Goal: Find specific page/section: Find specific page/section

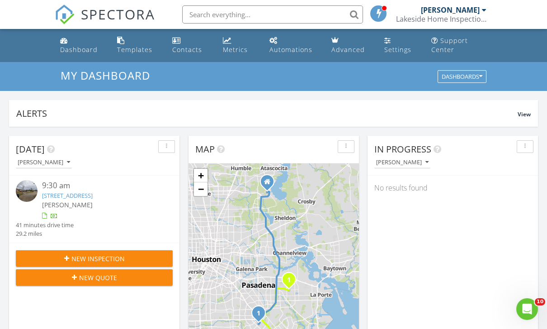
click at [279, 42] on link "Automations" at bounding box center [293, 46] width 55 height 26
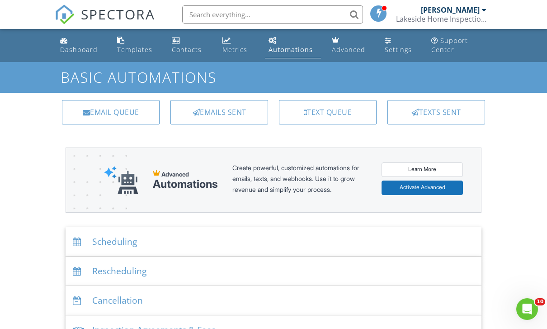
click at [241, 112] on div "Emails Sent" at bounding box center [219, 112] width 98 height 24
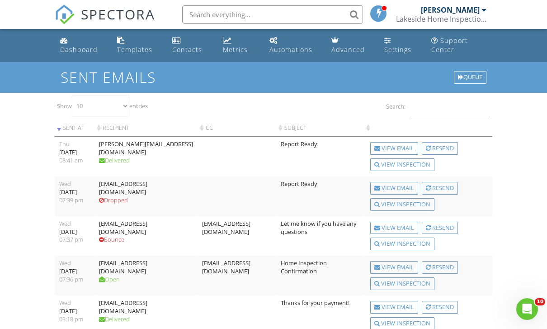
click at [73, 51] on div "Dashboard" at bounding box center [79, 49] width 38 height 9
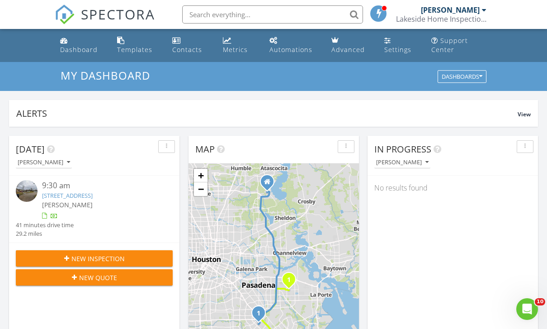
click at [281, 45] on div "Automations" at bounding box center [290, 49] width 43 height 9
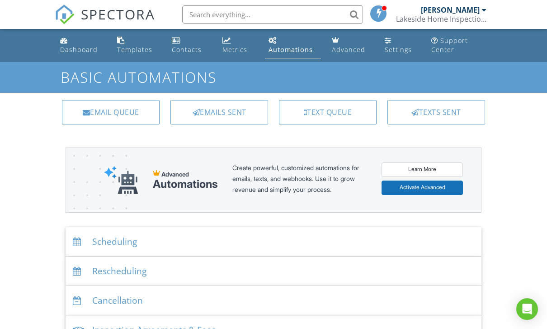
click at [246, 113] on div "Emails Sent" at bounding box center [219, 112] width 98 height 24
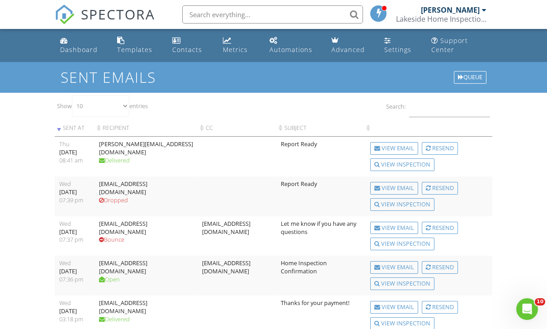
click at [74, 47] on div "Dashboard" at bounding box center [79, 49] width 38 height 9
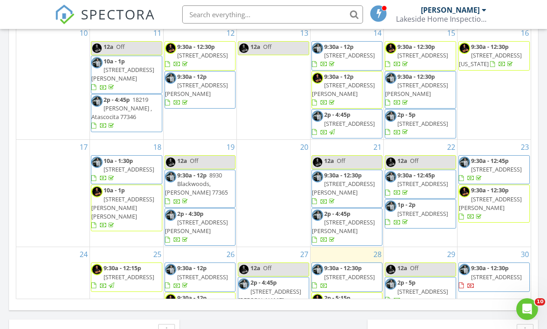
scroll to position [199, 0]
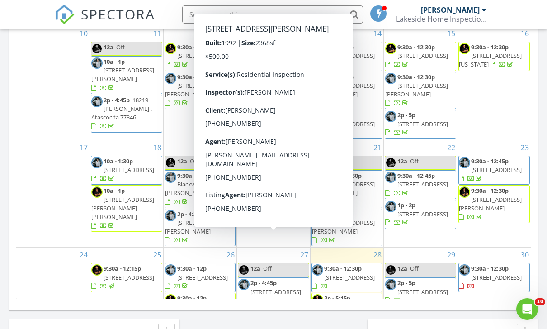
click at [42, 140] on div "17" at bounding box center [52, 193] width 73 height 107
